Goal: Task Accomplishment & Management: Complete application form

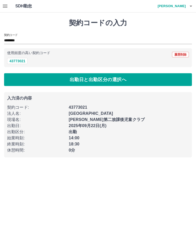
click at [97, 79] on button "出勤日と出勤区分の選択へ" at bounding box center [98, 79] width 188 height 13
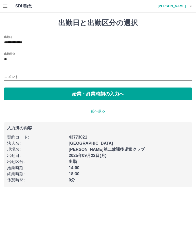
click at [93, 91] on button "始業・終業時刻の入力へ" at bounding box center [98, 93] width 188 height 13
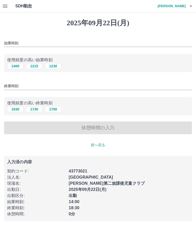
type input "****"
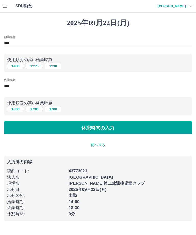
click at [99, 127] on button "休憩時間の入力" at bounding box center [98, 127] width 188 height 13
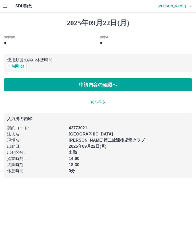
click at [96, 83] on button "申請内容の確認へ" at bounding box center [98, 84] width 188 height 13
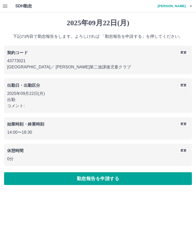
click at [102, 178] on button "勤怠報告を申請する" at bounding box center [98, 178] width 188 height 13
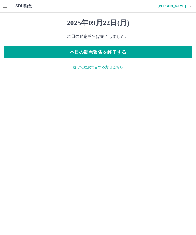
click at [102, 50] on button "本日の勤怠報告を終了する" at bounding box center [98, 52] width 188 height 13
